Goal: Transaction & Acquisition: Obtain resource

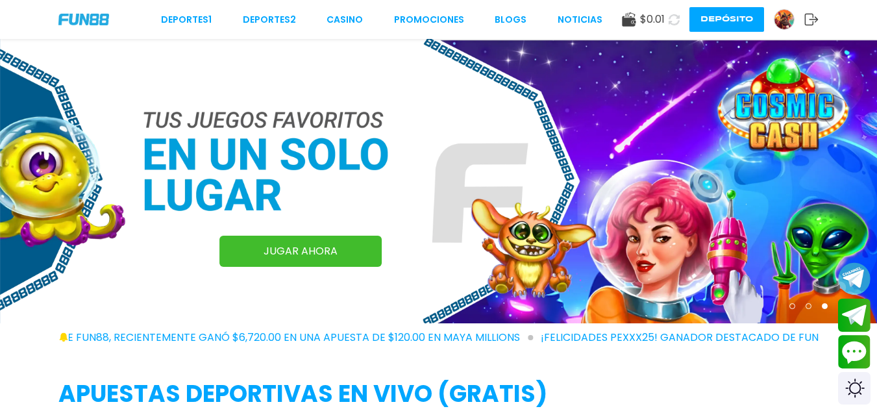
click at [671, 18] on icon at bounding box center [674, 20] width 12 height 12
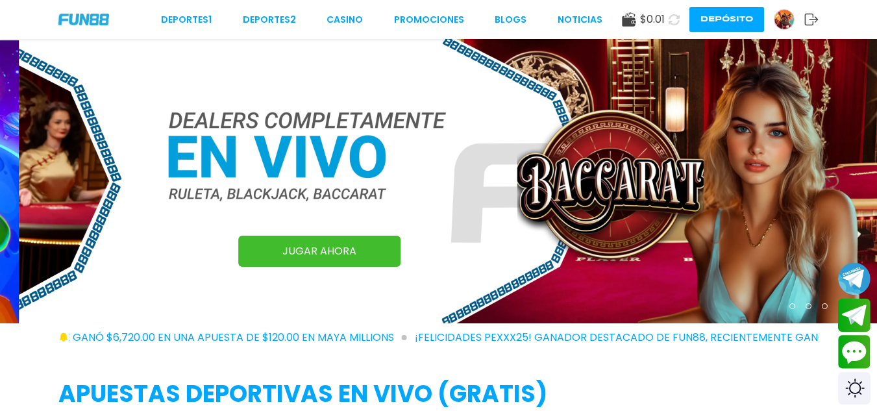
click at [784, 25] on img at bounding box center [784, 19] width 19 height 19
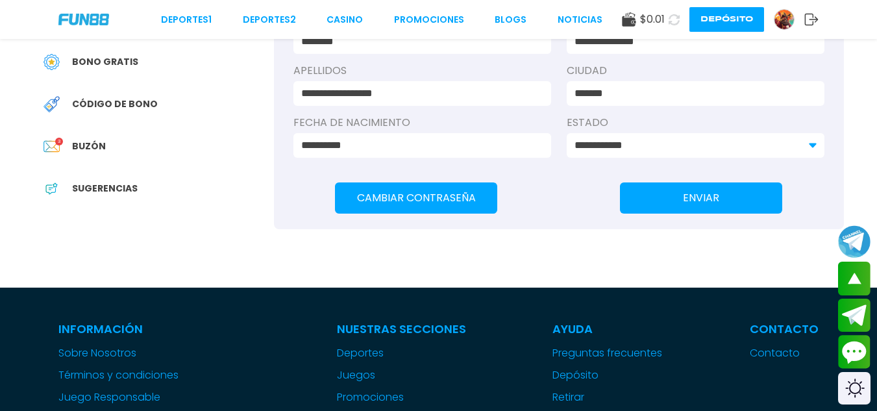
scroll to position [338, 0]
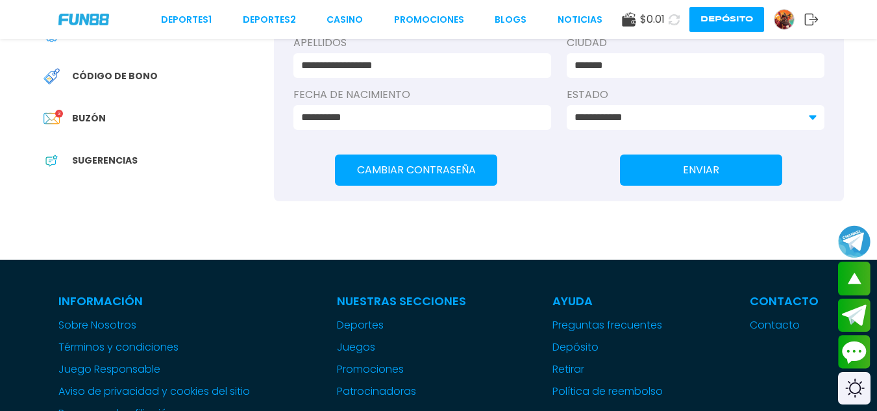
click at [90, 125] on span "Buzón" at bounding box center [89, 119] width 34 height 14
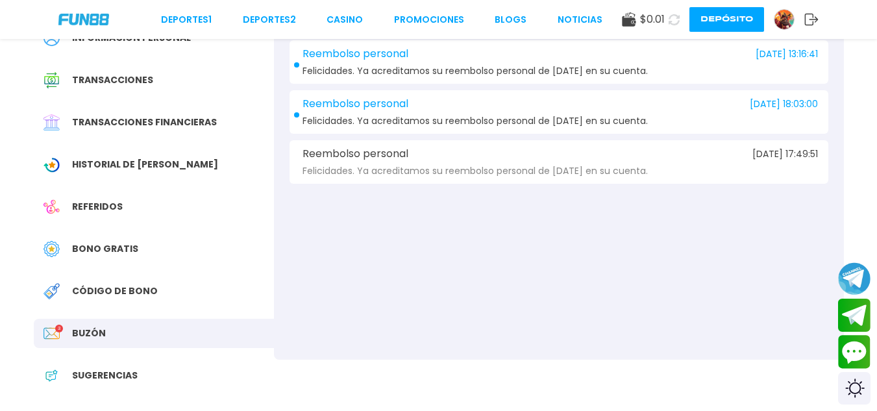
scroll to position [130, 0]
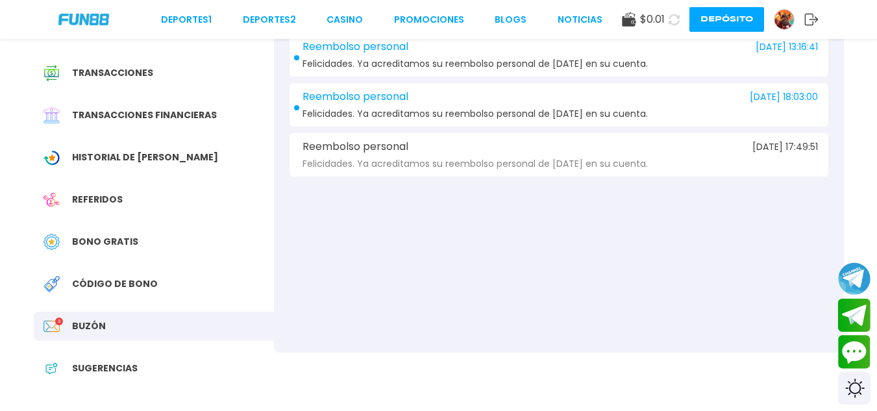
click at [158, 286] on div "Código de bono" at bounding box center [154, 283] width 240 height 29
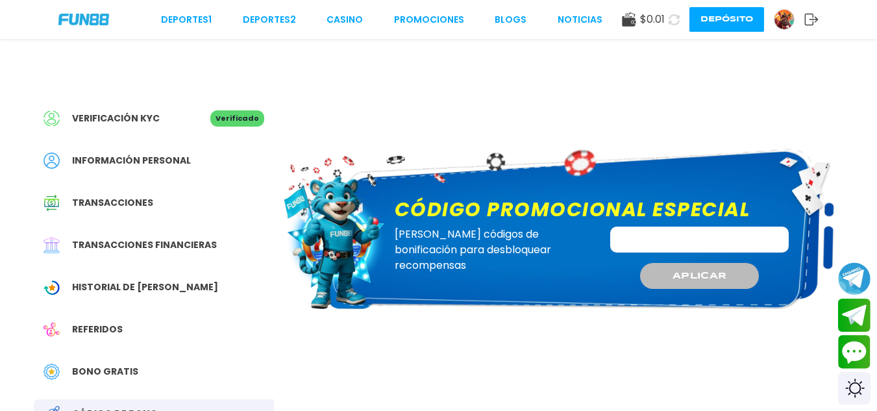
click at [676, 239] on input "Código promocional especial" at bounding box center [699, 240] width 179 height 26
click at [128, 116] on span "Verificación KYC" at bounding box center [116, 119] width 88 height 14
click at [409, 21] on link "Promociones" at bounding box center [429, 20] width 70 height 14
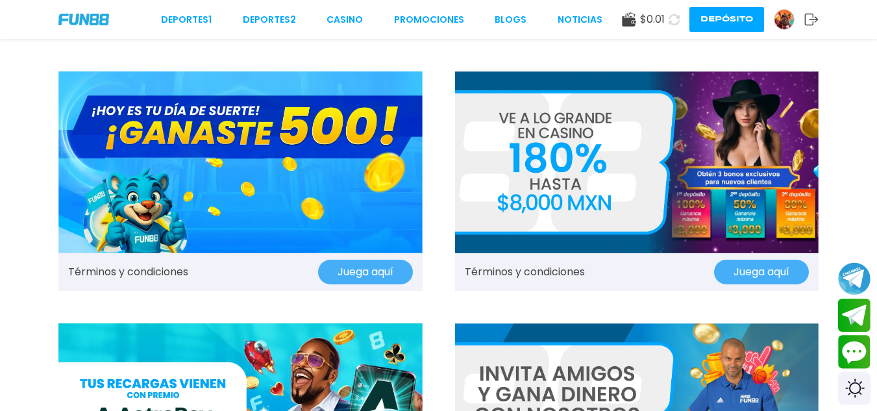
click at [360, 277] on button "Juega aquí" at bounding box center [365, 272] width 95 height 25
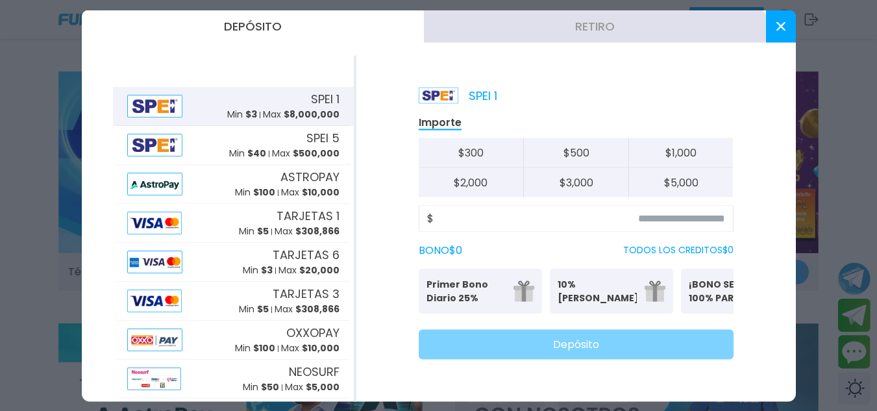
click at [695, 299] on p "¡BONO SEMANAL 100% PARA DEPORTES!" at bounding box center [728, 290] width 79 height 27
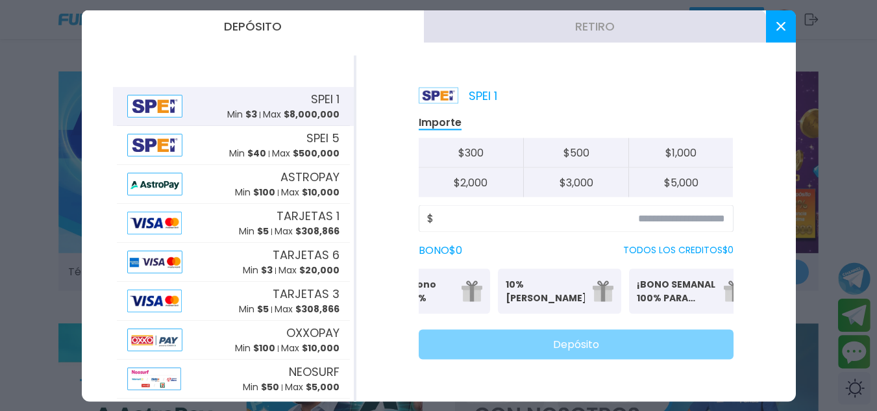
scroll to position [0, 51]
click at [692, 295] on p "¡BONO SEMANAL 100% PARA DEPORTES!" at bounding box center [677, 290] width 79 height 27
click at [790, 12] on button at bounding box center [781, 26] width 30 height 32
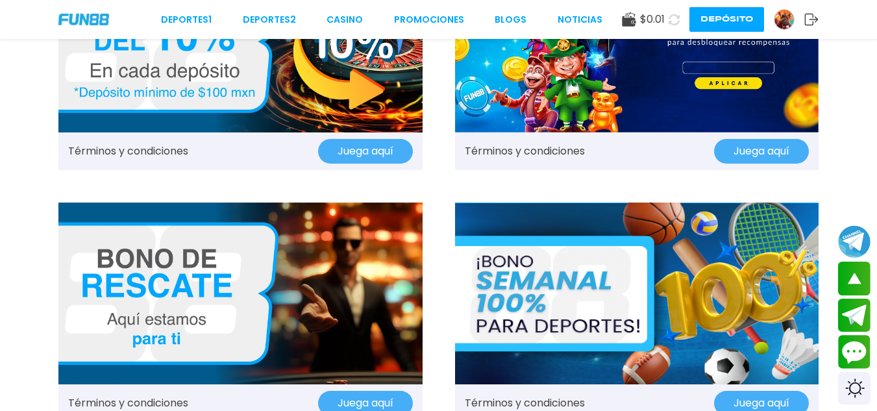
scroll to position [1120, 0]
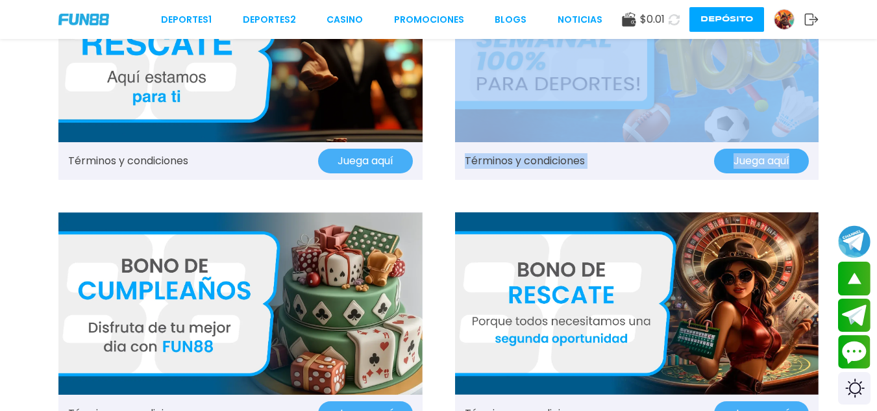
drag, startPoint x: 871, startPoint y: 142, endPoint x: 886, endPoint y: 150, distance: 17.4
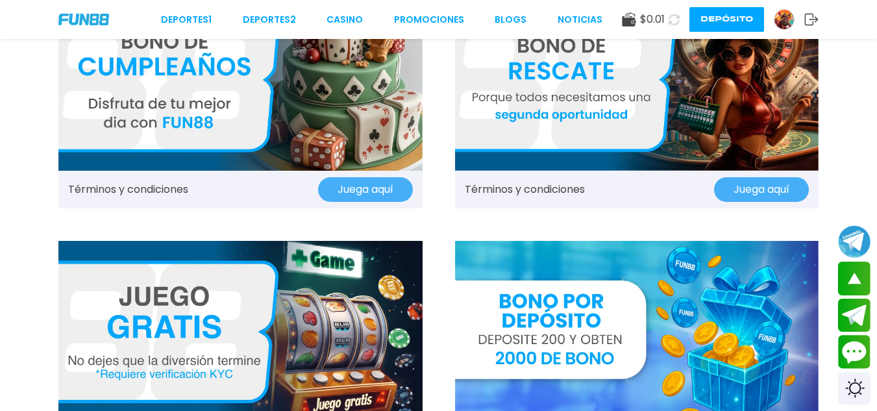
scroll to position [1338, 0]
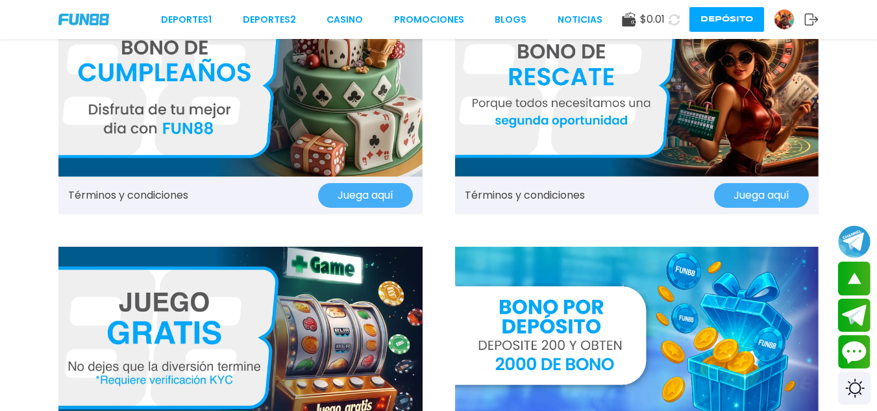
click at [745, 189] on button "Juega aquí" at bounding box center [761, 195] width 95 height 25
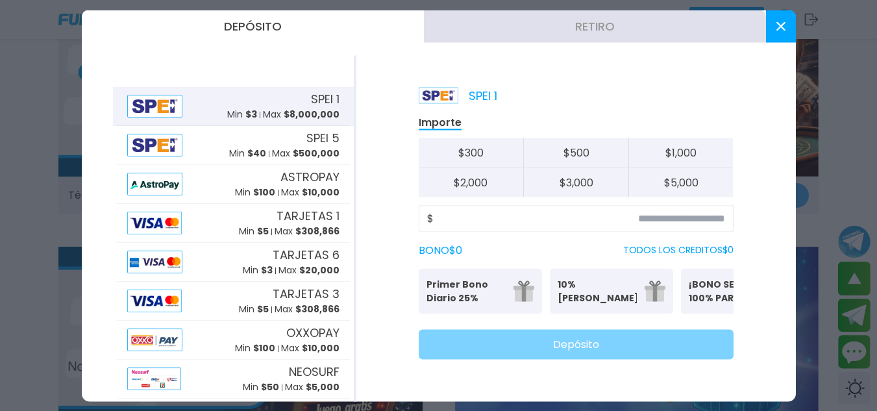
click at [788, 29] on button at bounding box center [781, 26] width 30 height 32
